Goal: Complete application form

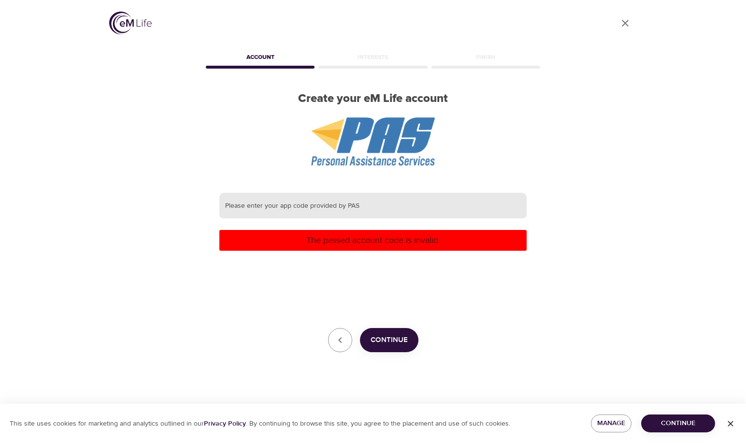
click at [244, 204] on input "text" at bounding box center [372, 206] width 307 height 26
type input "Uncommon Farms"
click at [388, 265] on div "Please enter your app code provided by PAS Uncommon Farms The passed account co…" at bounding box center [372, 273] width 307 height 160
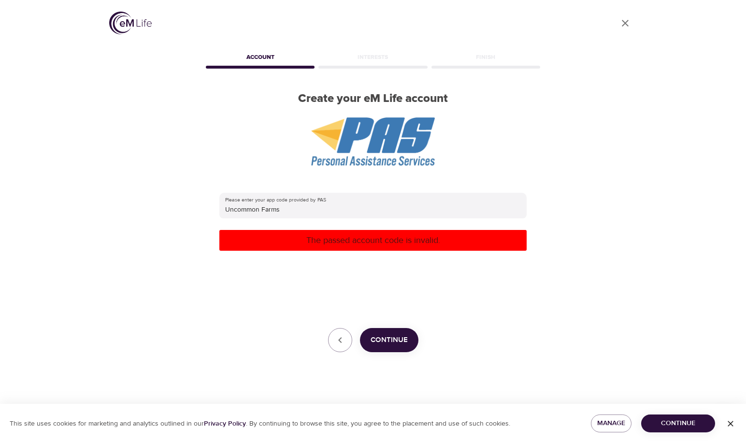
click at [383, 241] on p "The passed account code is invalid." at bounding box center [373, 240] width 300 height 13
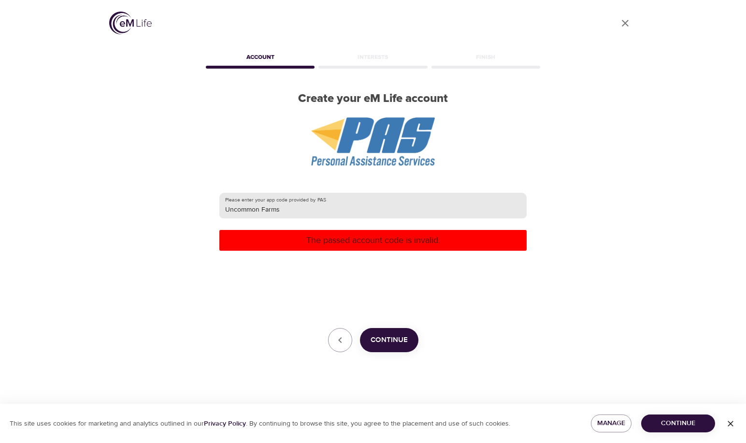
click at [343, 214] on input "Uncommon Farms" at bounding box center [372, 206] width 307 height 26
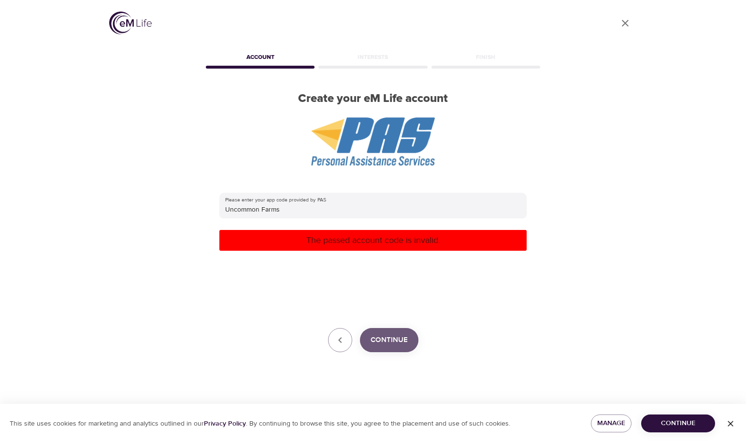
click at [383, 340] on span "Continue" at bounding box center [389, 340] width 37 height 13
drag, startPoint x: 679, startPoint y: 86, endPoint x: 679, endPoint y: 78, distance: 7.3
click at [679, 86] on div "User Profile Account Interests Finish Create your eM Life account Please enter …" at bounding box center [373, 221] width 746 height 443
click at [666, 155] on div "User Profile Account Interests Finish Create your eM Life account Please enter …" at bounding box center [373, 221] width 746 height 443
click at [626, 25] on icon "User Profile" at bounding box center [626, 23] width 12 height 12
